Goal: Transaction & Acquisition: Purchase product/service

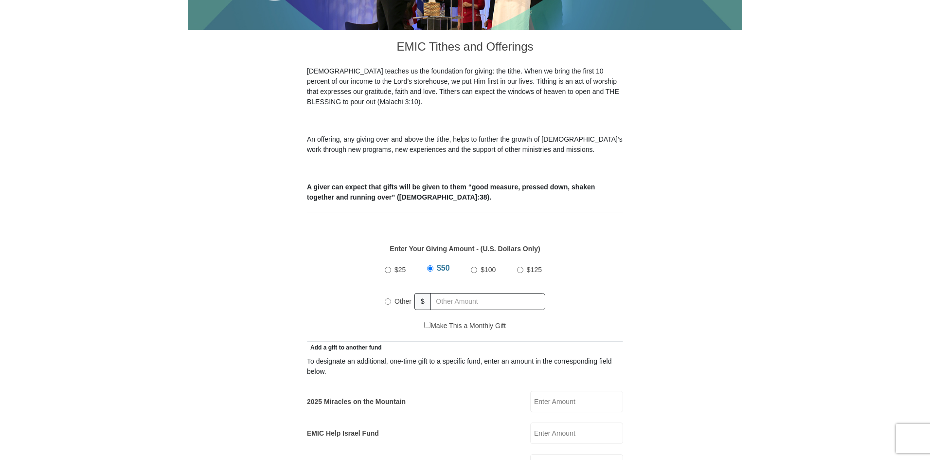
scroll to position [292, 0]
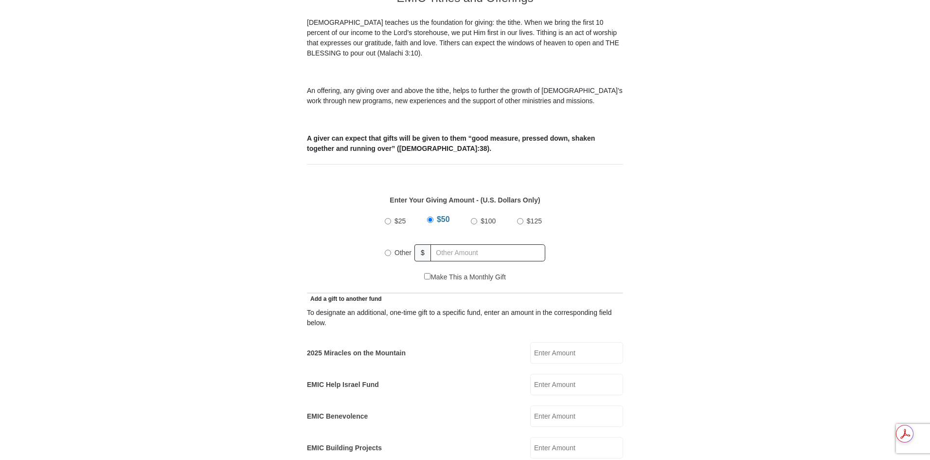
click at [546, 342] on input "2025 Miracles on the Mountain" at bounding box center [576, 352] width 93 height 21
click at [541, 343] on input "2025 Miracles on the Mountain" at bounding box center [576, 352] width 93 height 21
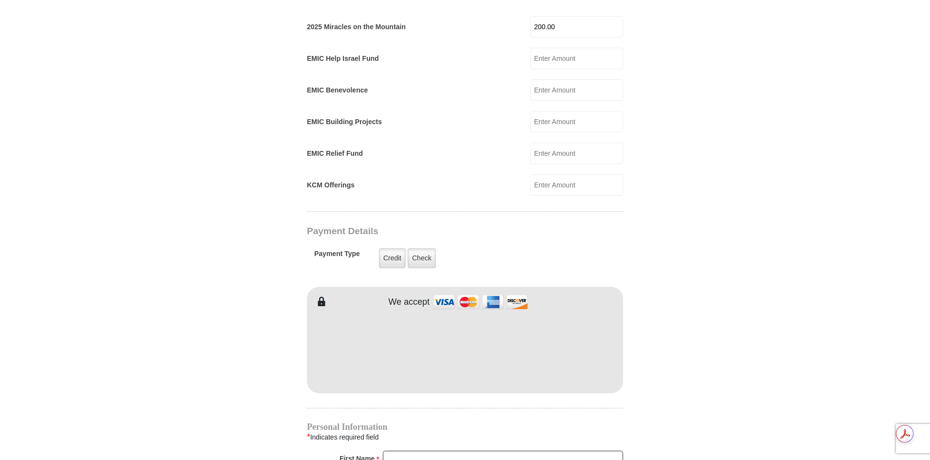
scroll to position [633, 0]
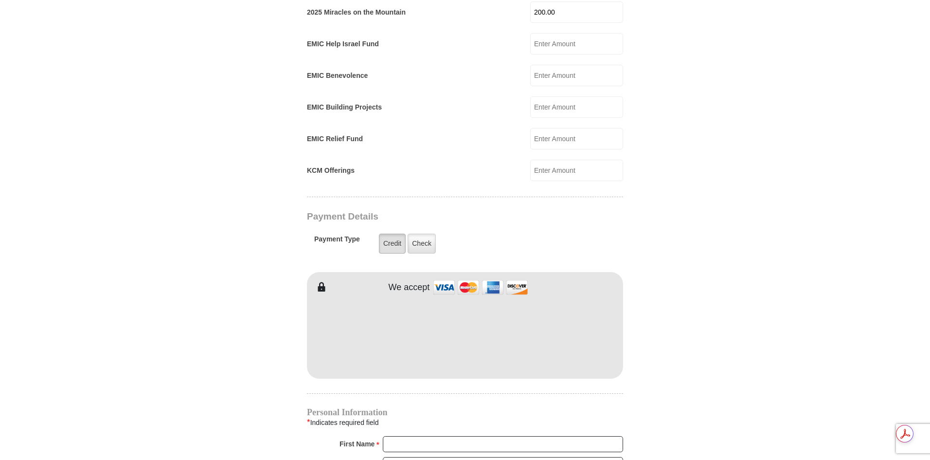
type input "200.00"
click at [395, 235] on label "Credit" at bounding box center [392, 244] width 27 height 20
click at [0, 0] on input "Credit" at bounding box center [0, 0] width 0 height 0
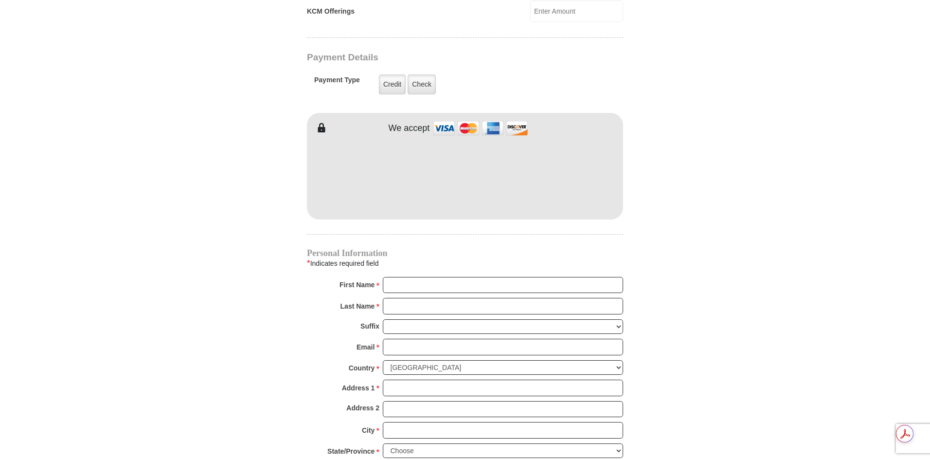
scroll to position [827, 0]
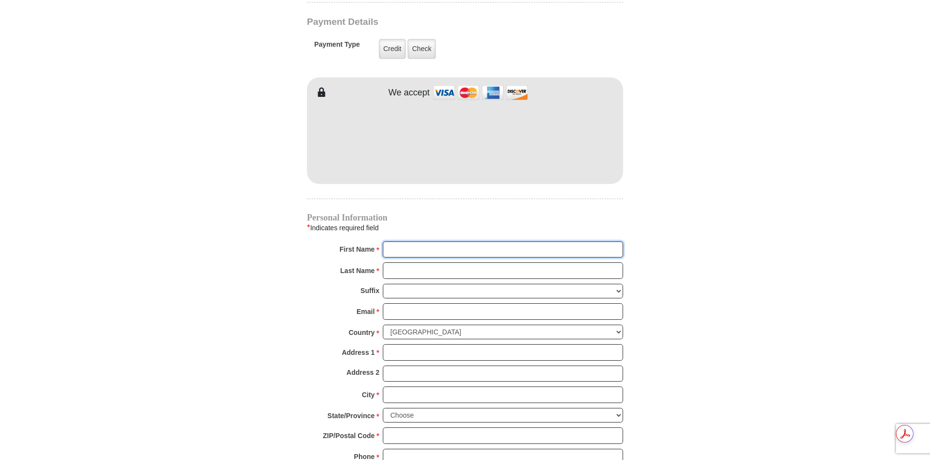
click at [401, 241] on input "First Name *" at bounding box center [503, 249] width 240 height 17
type input "[PERSON_NAME]"
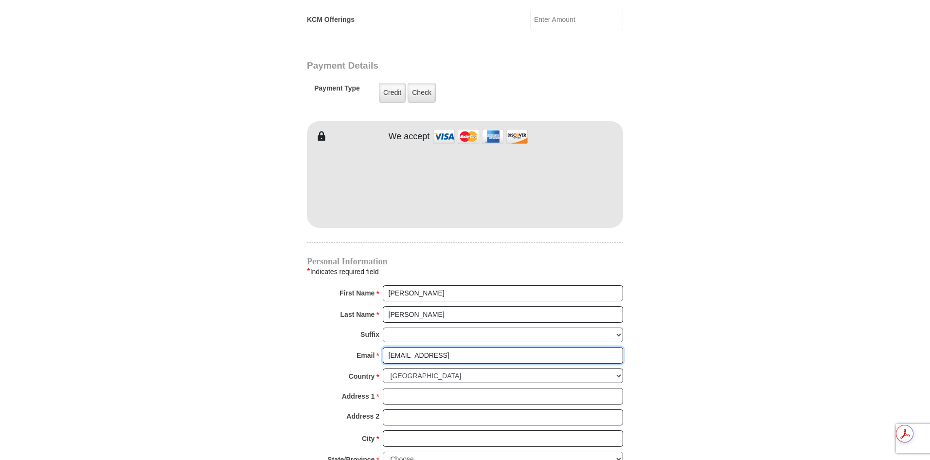
scroll to position [817, 0]
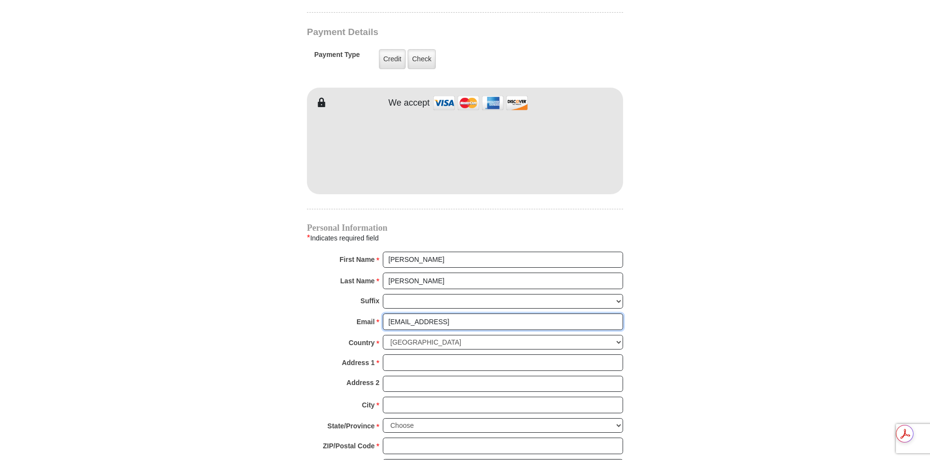
click at [469, 313] on input "[EMAIL_ADDRESS]" at bounding box center [503, 321] width 240 height 17
type input "[EMAIL_ADDRESS][DOMAIN_NAME]"
click at [388, 354] on input "Address 1 *" at bounding box center [503, 362] width 240 height 17
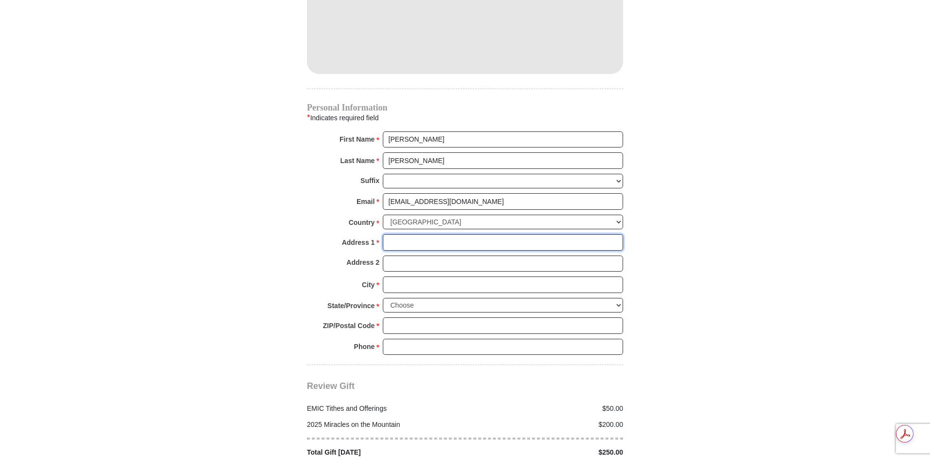
scroll to position [963, 0]
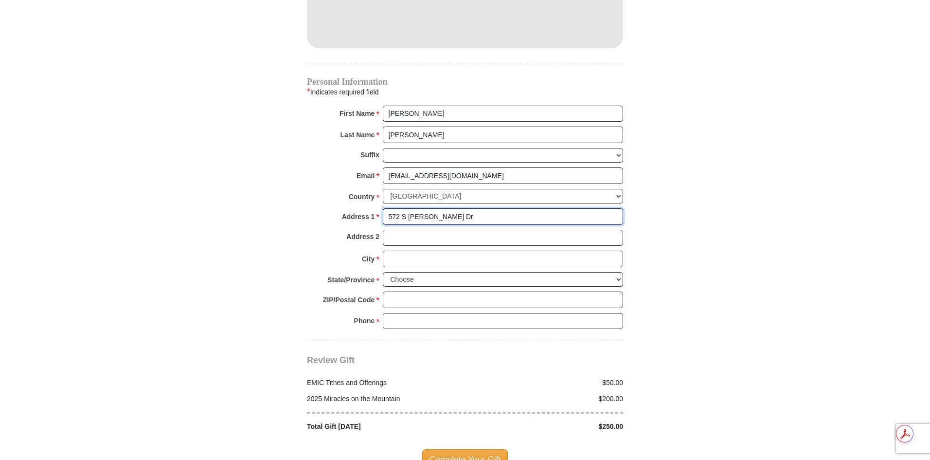
type input "572 S [PERSON_NAME] Dr"
click at [392, 251] on input "City *" at bounding box center [503, 259] width 240 height 17
type input "Kerman"
click at [398, 272] on select "Choose [US_STATE] [US_STATE] [US_STATE] [US_STATE] [US_STATE] Armed Forces Amer…" at bounding box center [503, 279] width 240 height 15
select select "CA"
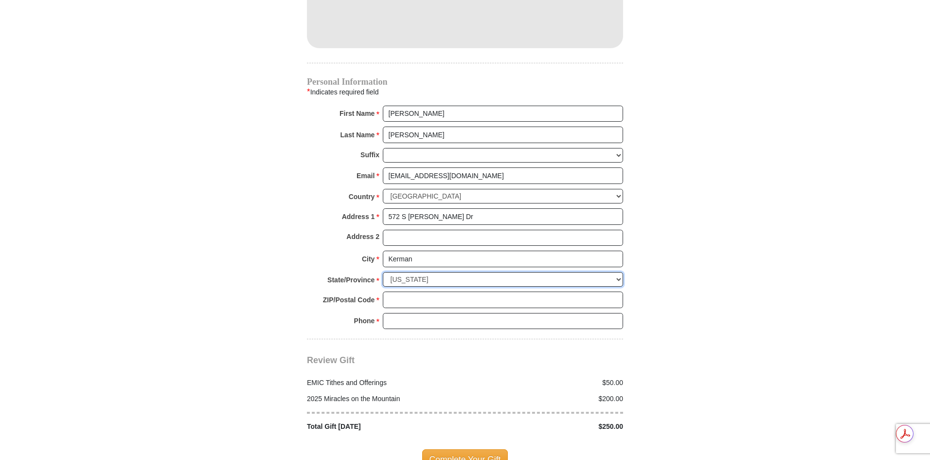
click at [383, 272] on select "Choose [US_STATE] [US_STATE] [US_STATE] [US_STATE] [US_STATE] Armed Forces Amer…" at bounding box center [503, 279] width 240 height 15
click at [390, 291] on input "ZIP/Postal Code *" at bounding box center [503, 299] width 240 height 17
type input "93630"
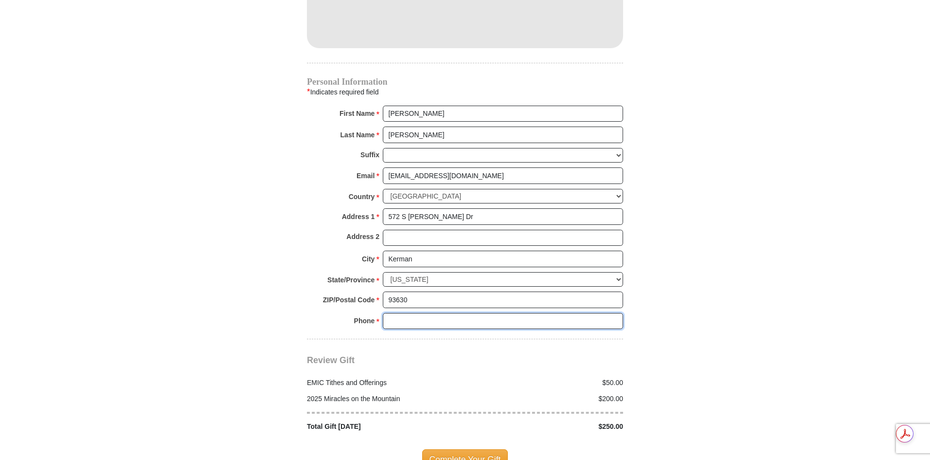
click at [398, 313] on input "Phone * *" at bounding box center [503, 321] width 240 height 17
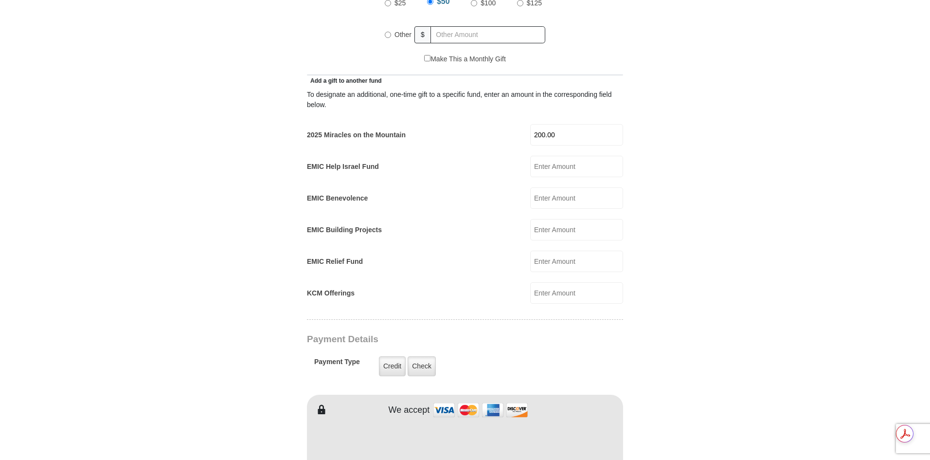
scroll to position [428, 0]
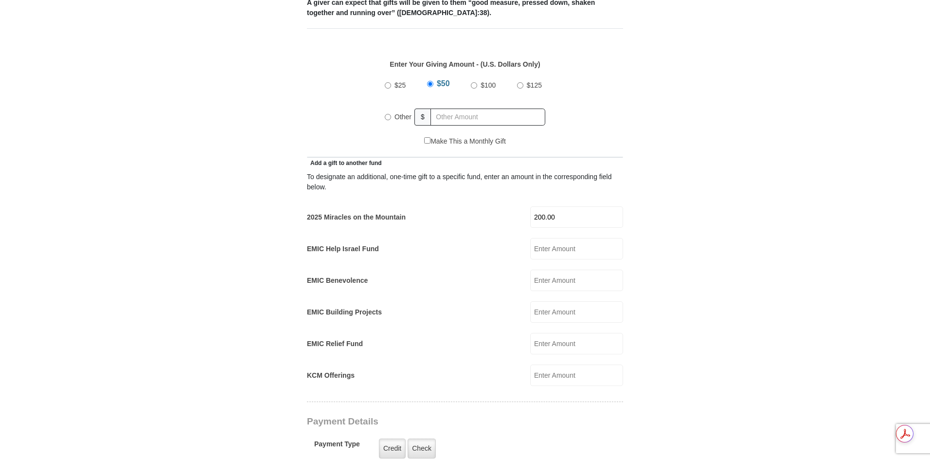
type input "5592742037"
click at [388, 114] on input "Other" at bounding box center [388, 117] width 6 height 6
radio input "true"
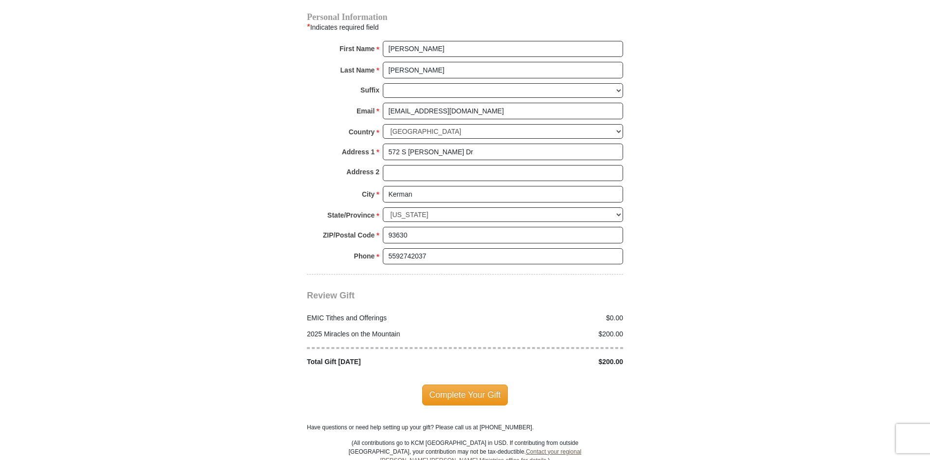
scroll to position [1158, 0]
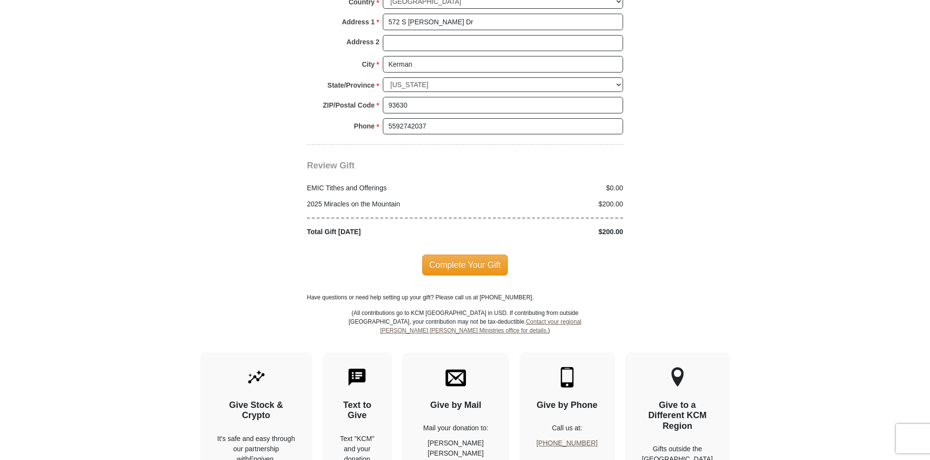
click at [464, 254] on span "Complete Your Gift" at bounding box center [465, 264] width 86 height 20
